Goal: Task Accomplishment & Management: Manage account settings

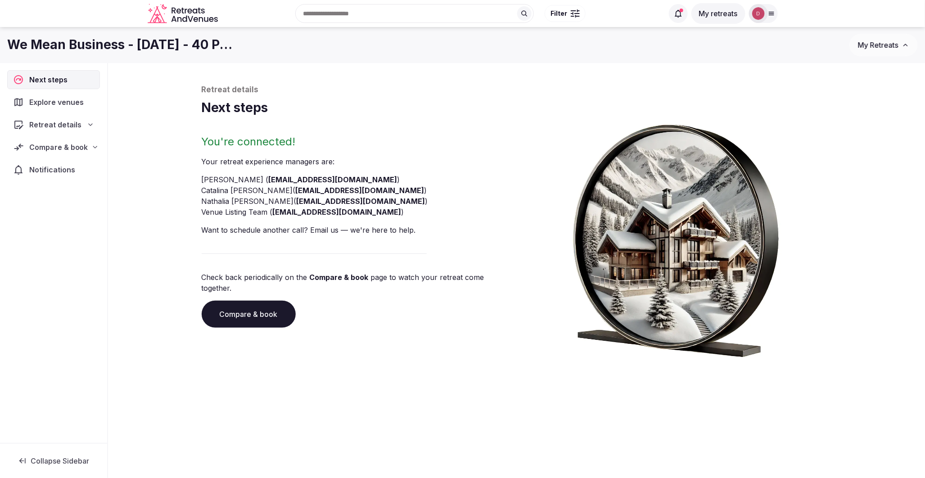
click at [60, 148] on span "Compare & book" at bounding box center [58, 147] width 58 height 11
click at [62, 165] on span "Shortlisted venues (33)" at bounding box center [59, 164] width 74 height 9
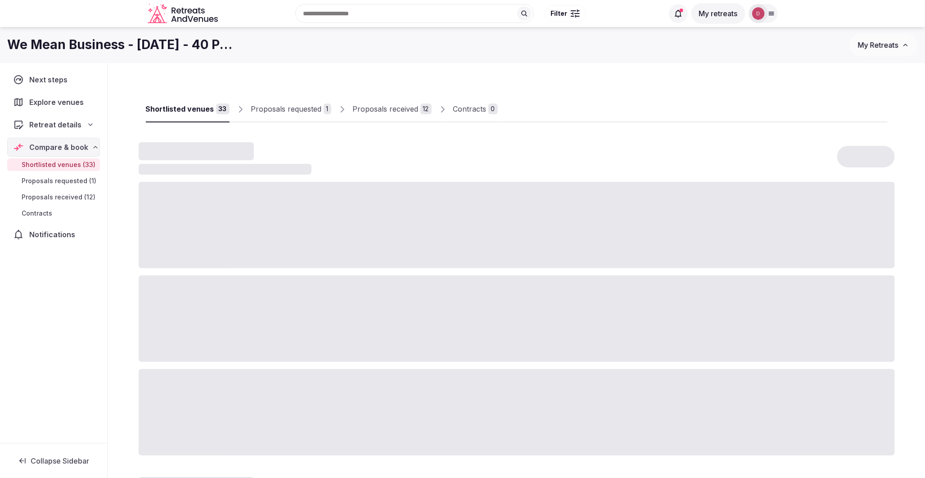
click at [376, 110] on div "Proposals received" at bounding box center [386, 108] width 66 height 11
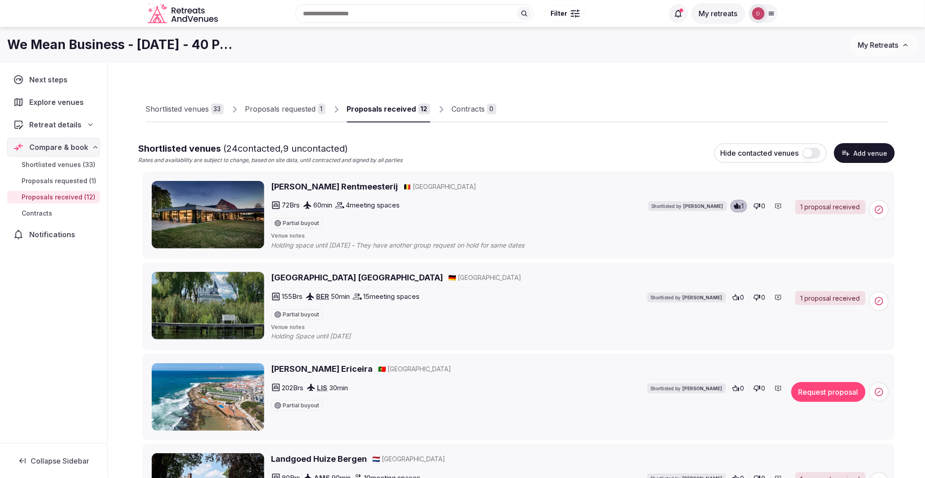
click at [213, 112] on div "33" at bounding box center [217, 108] width 13 height 11
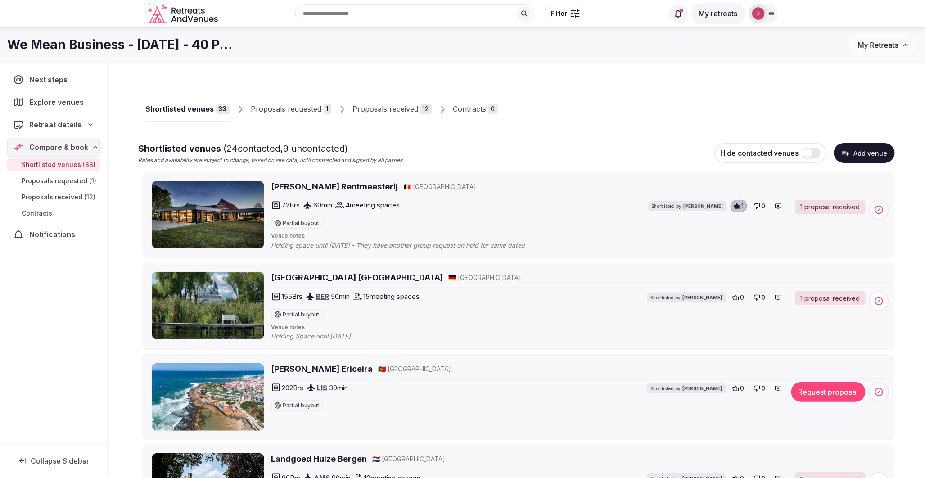
click at [283, 112] on div "Proposals requested" at bounding box center [286, 108] width 71 height 11
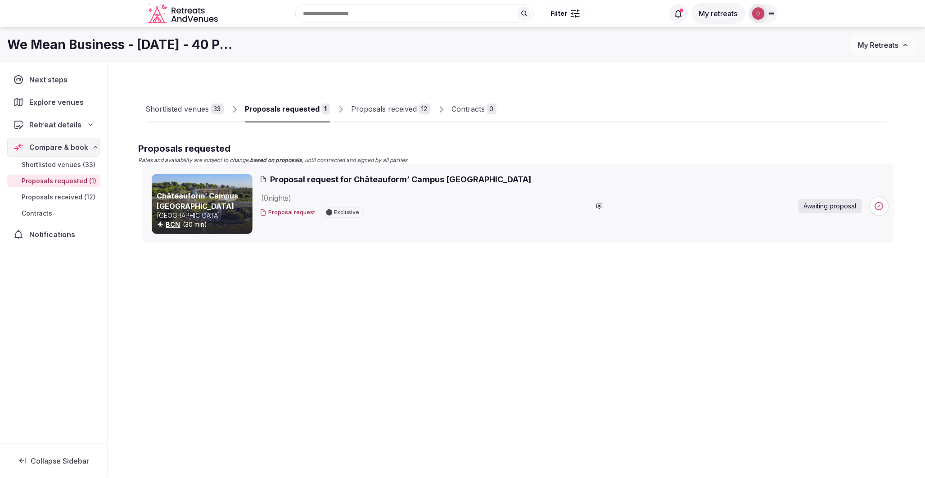
click at [363, 108] on div "Proposals received" at bounding box center [384, 108] width 66 height 11
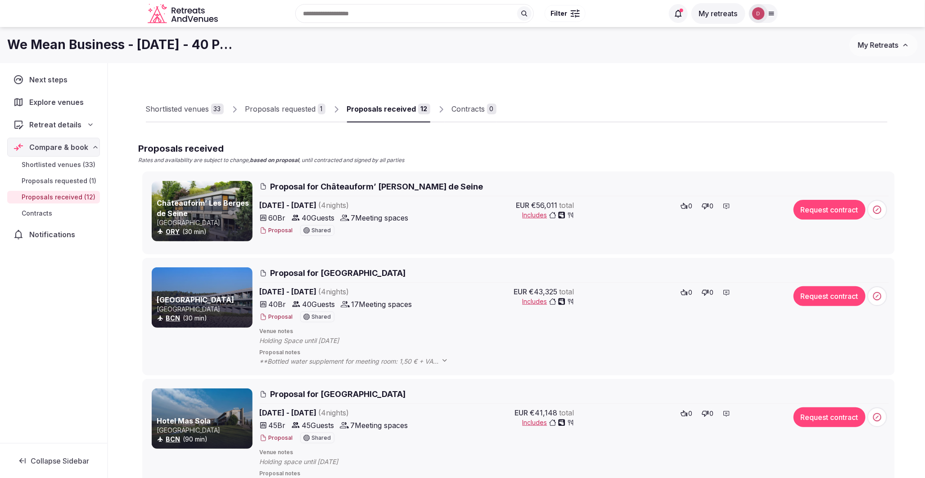
click at [452, 110] on div "Contracts" at bounding box center [468, 108] width 33 height 11
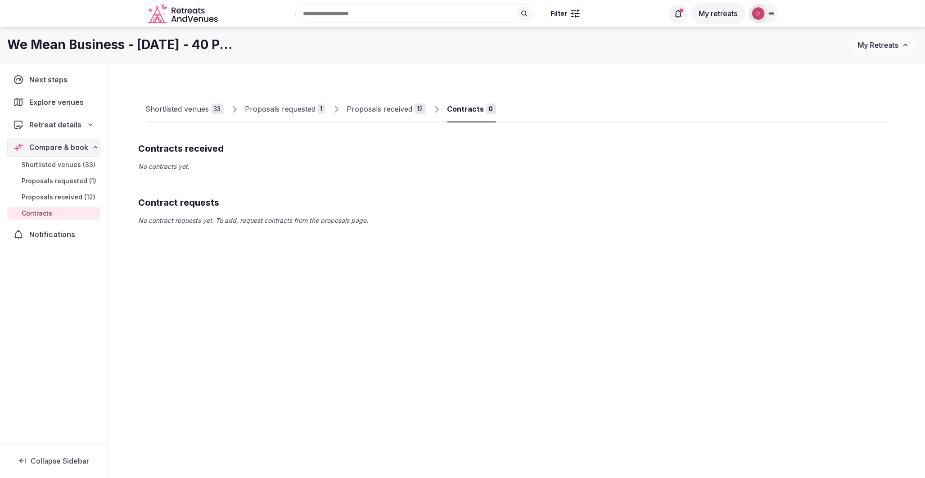
click at [397, 110] on div "Proposals received" at bounding box center [380, 108] width 66 height 11
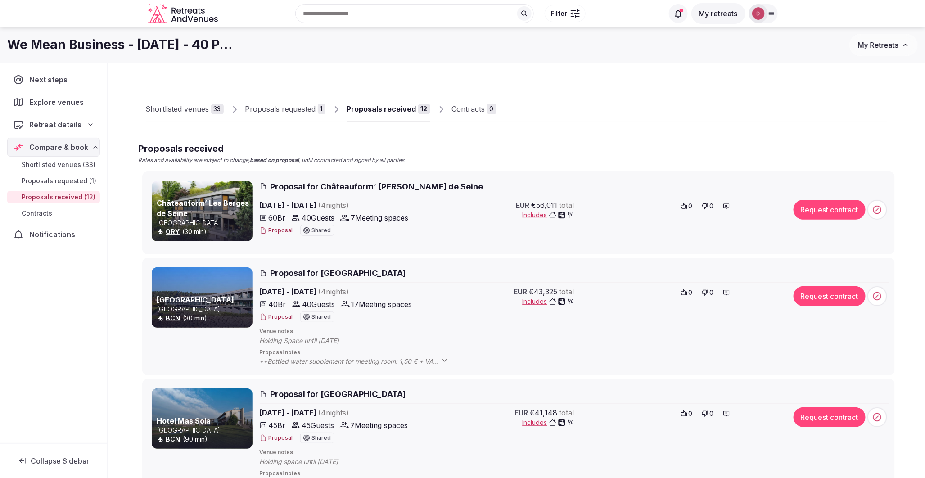
click at [218, 112] on div "33" at bounding box center [217, 108] width 13 height 11
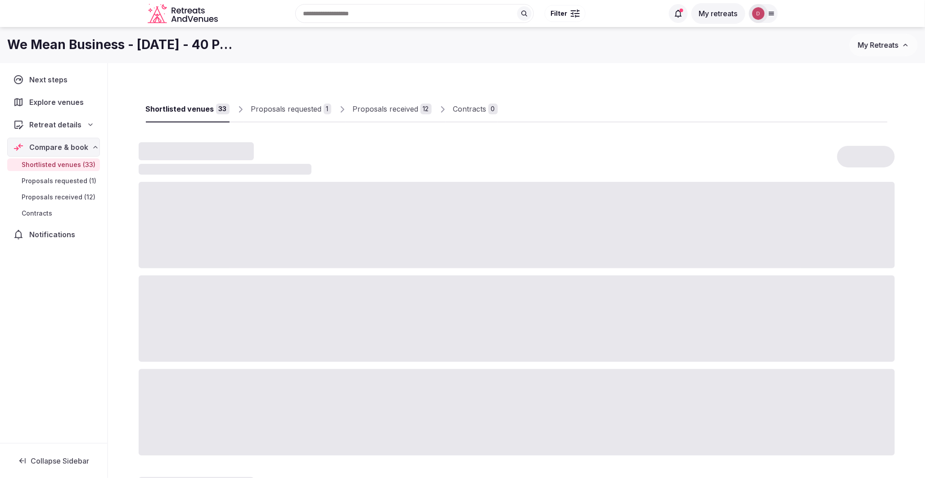
click at [278, 110] on div "Proposals requested" at bounding box center [286, 108] width 71 height 11
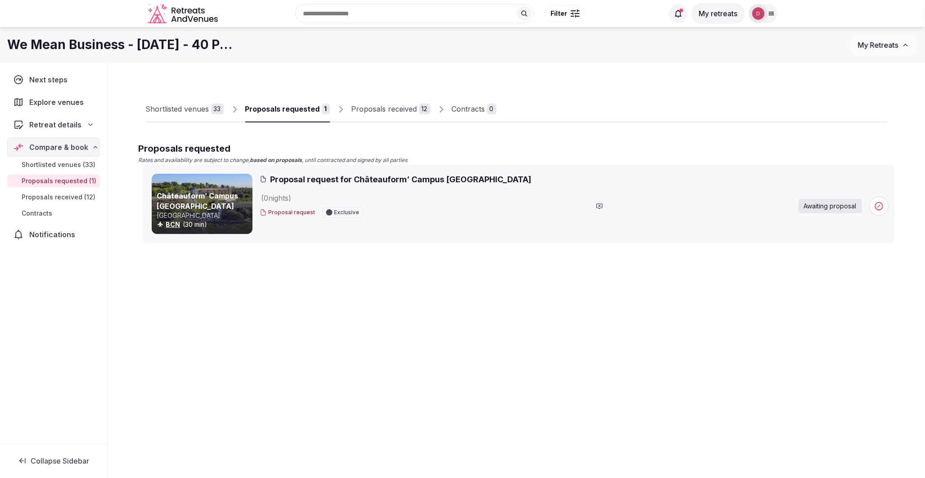
click at [212, 109] on div "33" at bounding box center [217, 108] width 13 height 11
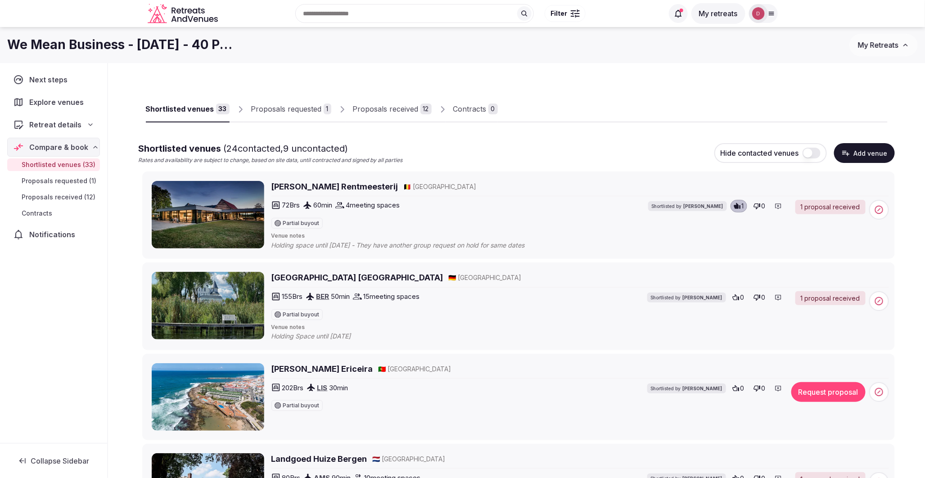
click at [813, 205] on div "1 proposal received" at bounding box center [830, 207] width 70 height 14
